Goal: Navigation & Orientation: Find specific page/section

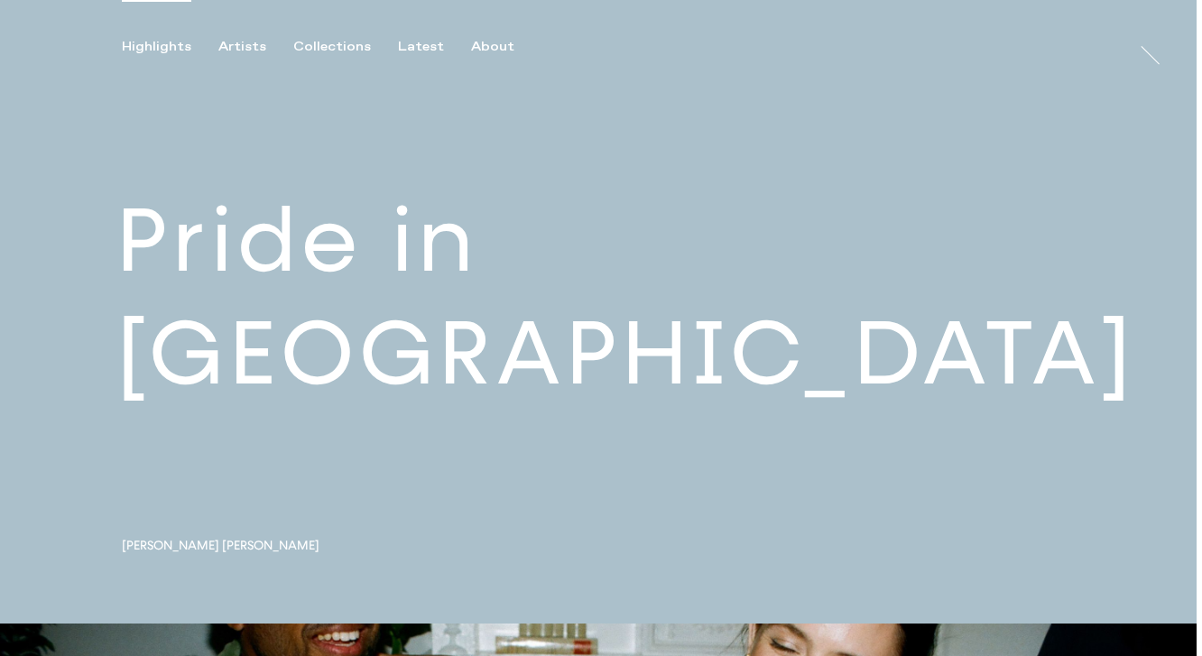
click at [359, 336] on link at bounding box center [598, 312] width 1197 height 624
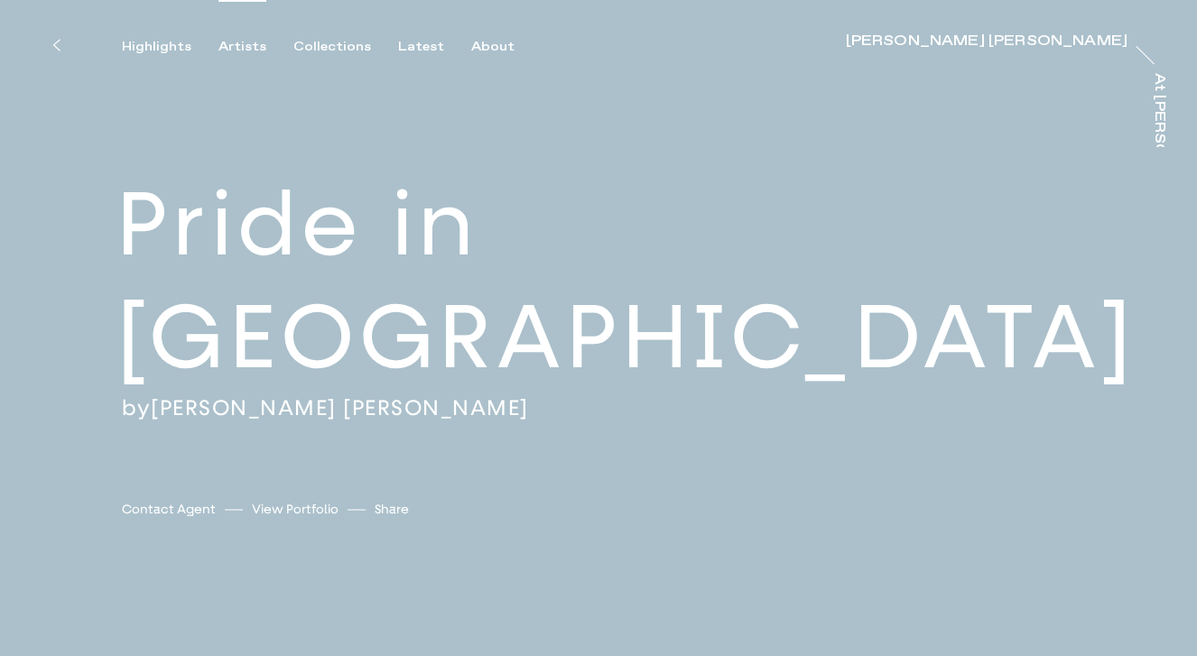
click at [235, 46] on div "Artists" at bounding box center [242, 47] width 48 height 16
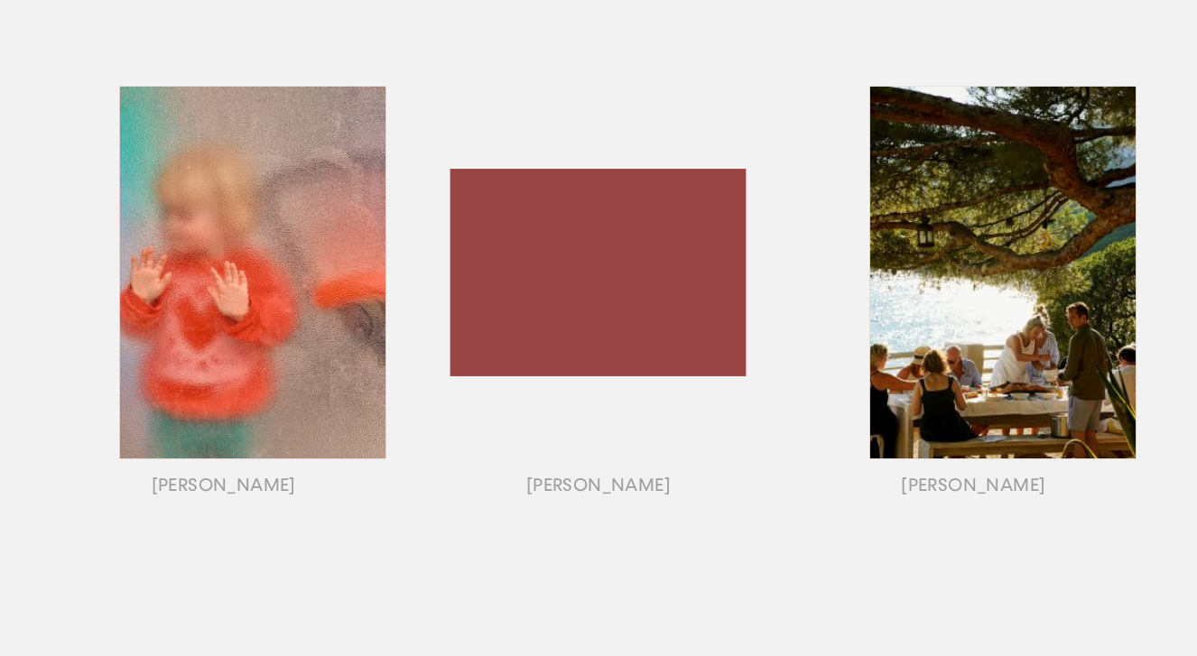
scroll to position [1532, 0]
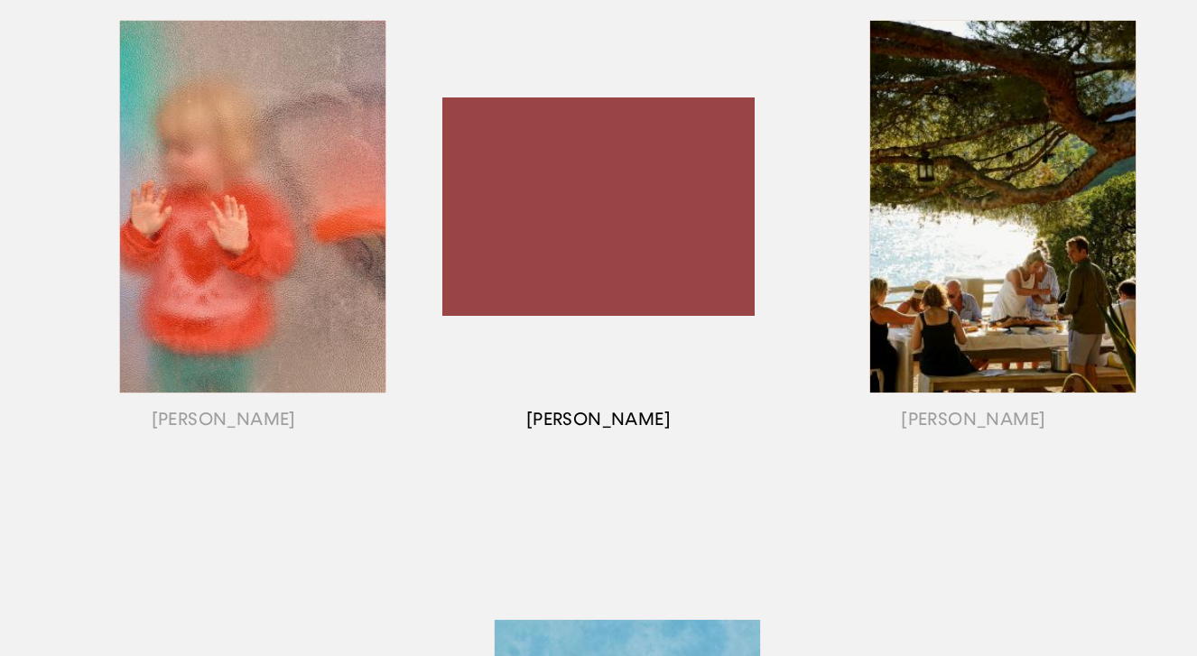
click at [594, 273] on div "button" at bounding box center [598, 229] width 375 height 563
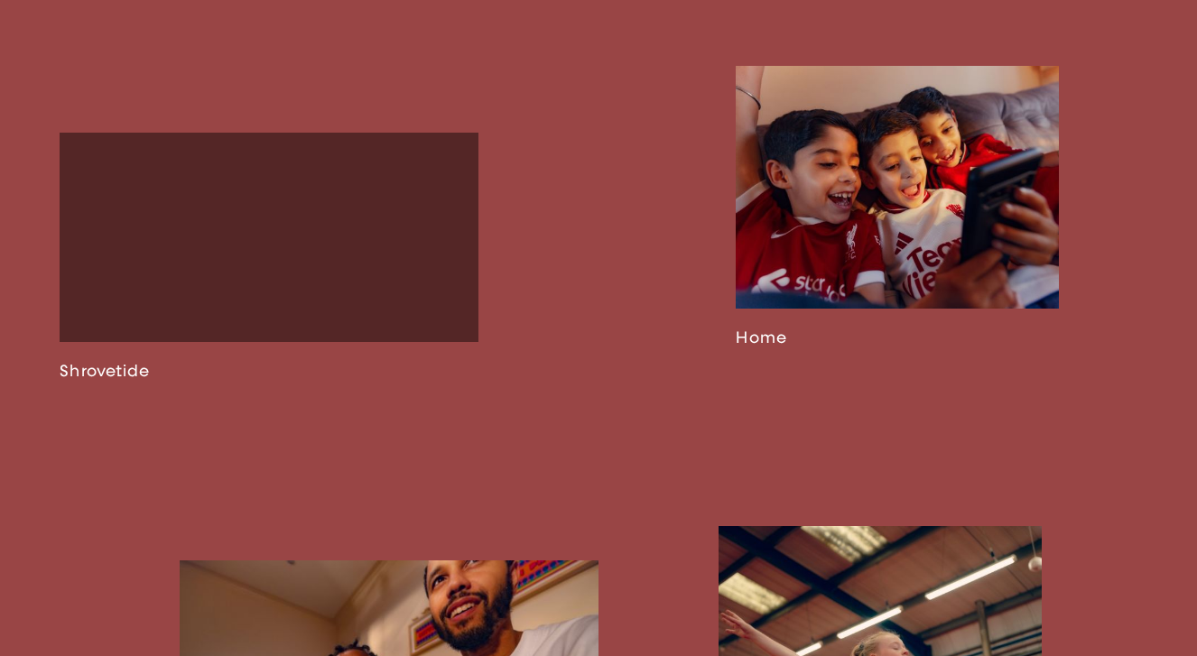
scroll to position [2050, 0]
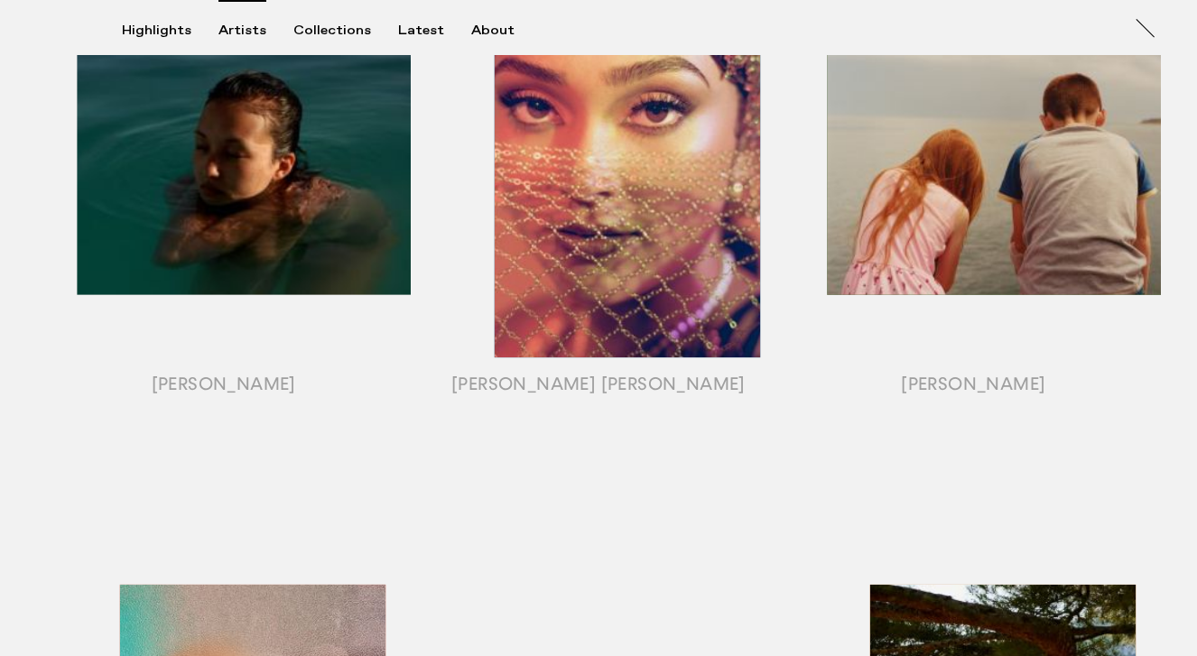
scroll to position [959, 0]
